Goal: Find specific page/section: Find specific page/section

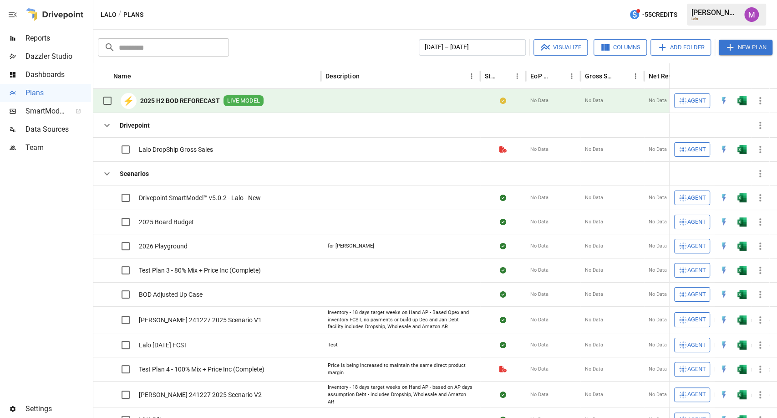
click at [203, 101] on b "2025 H2 BOD REFORECAST" at bounding box center [180, 100] width 80 height 9
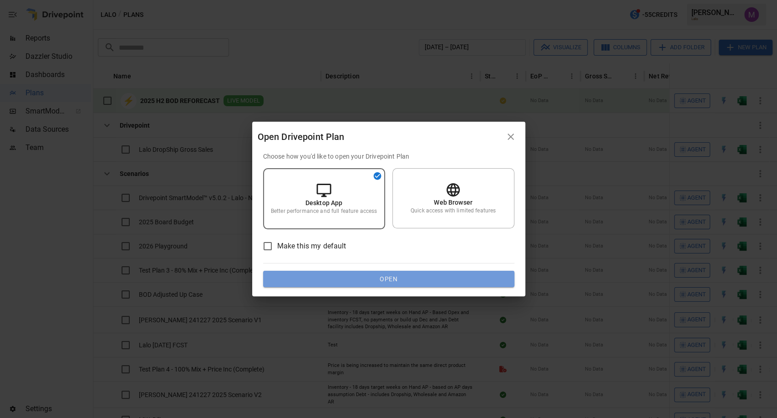
click at [378, 280] on button "Open" at bounding box center [388, 279] width 251 height 16
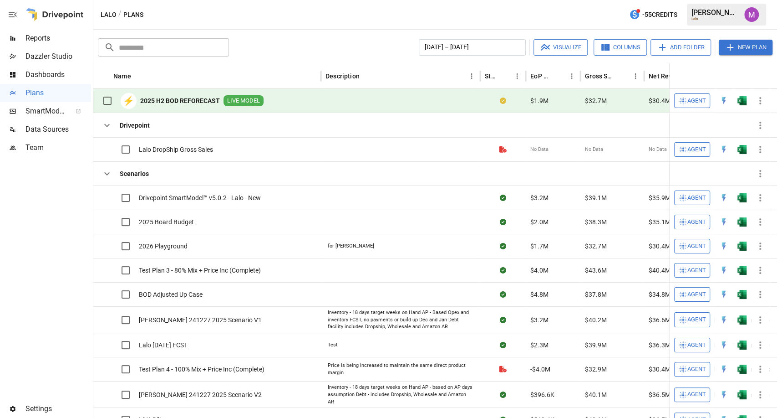
click at [519, 10] on div "Lalo / Plans -55 Credits [PERSON_NAME]" at bounding box center [435, 14] width 684 height 29
click at [182, 148] on span "Lalo DropShip Gross Sales" at bounding box center [176, 149] width 74 height 9
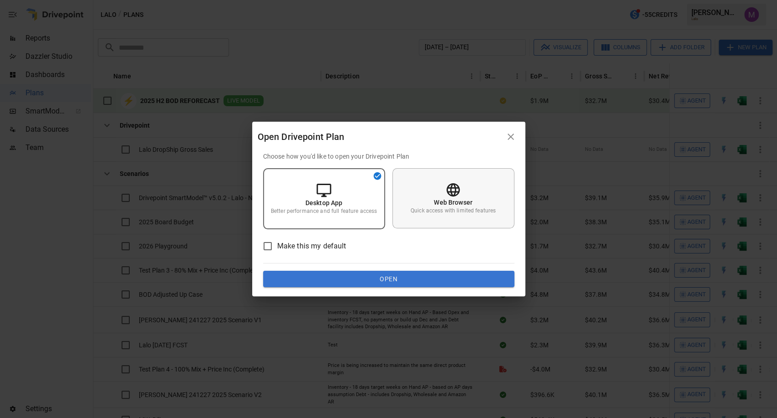
click at [456, 190] on icon at bounding box center [453, 189] width 13 height 13
click at [393, 275] on button "Open" at bounding box center [388, 279] width 251 height 16
